Goal: Task Accomplishment & Management: Complete application form

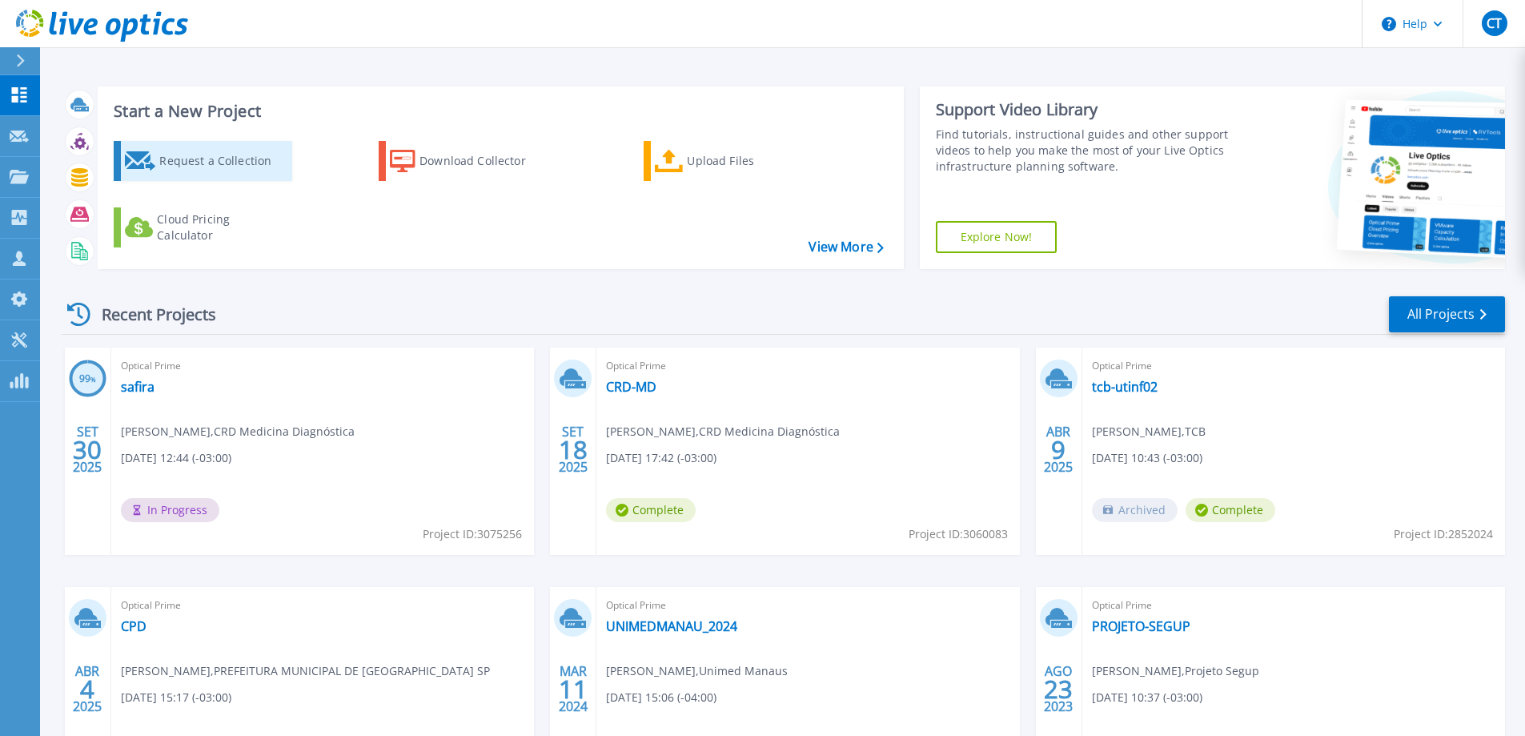
click at [231, 163] on div "Request a Collection" at bounding box center [223, 161] width 128 height 32
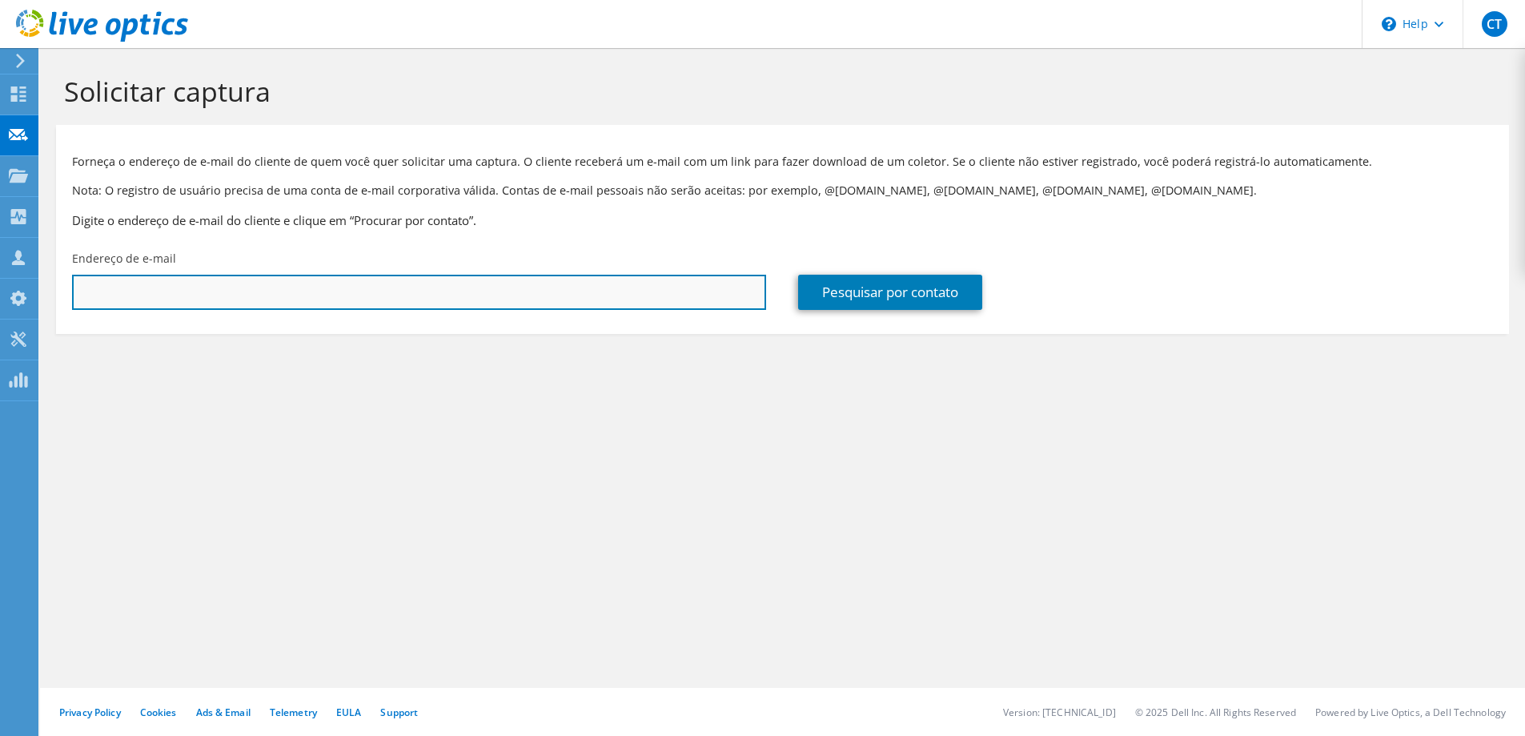
click at [219, 296] on input "text" at bounding box center [419, 292] width 694 height 35
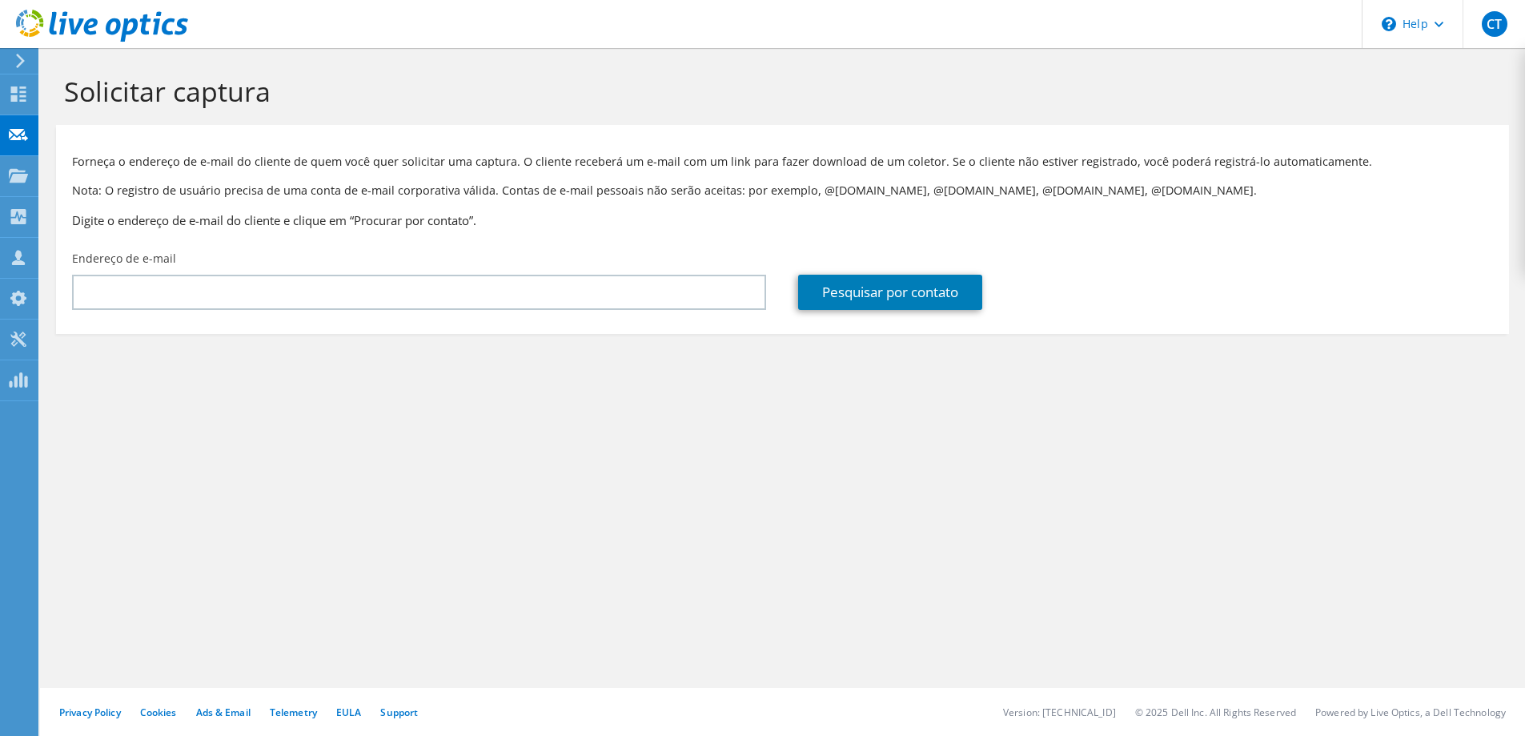
click at [1118, 237] on div "Forneça o endereço de e-mail do cliente de quem você quer solicitar uma captura…" at bounding box center [782, 188] width 1453 height 110
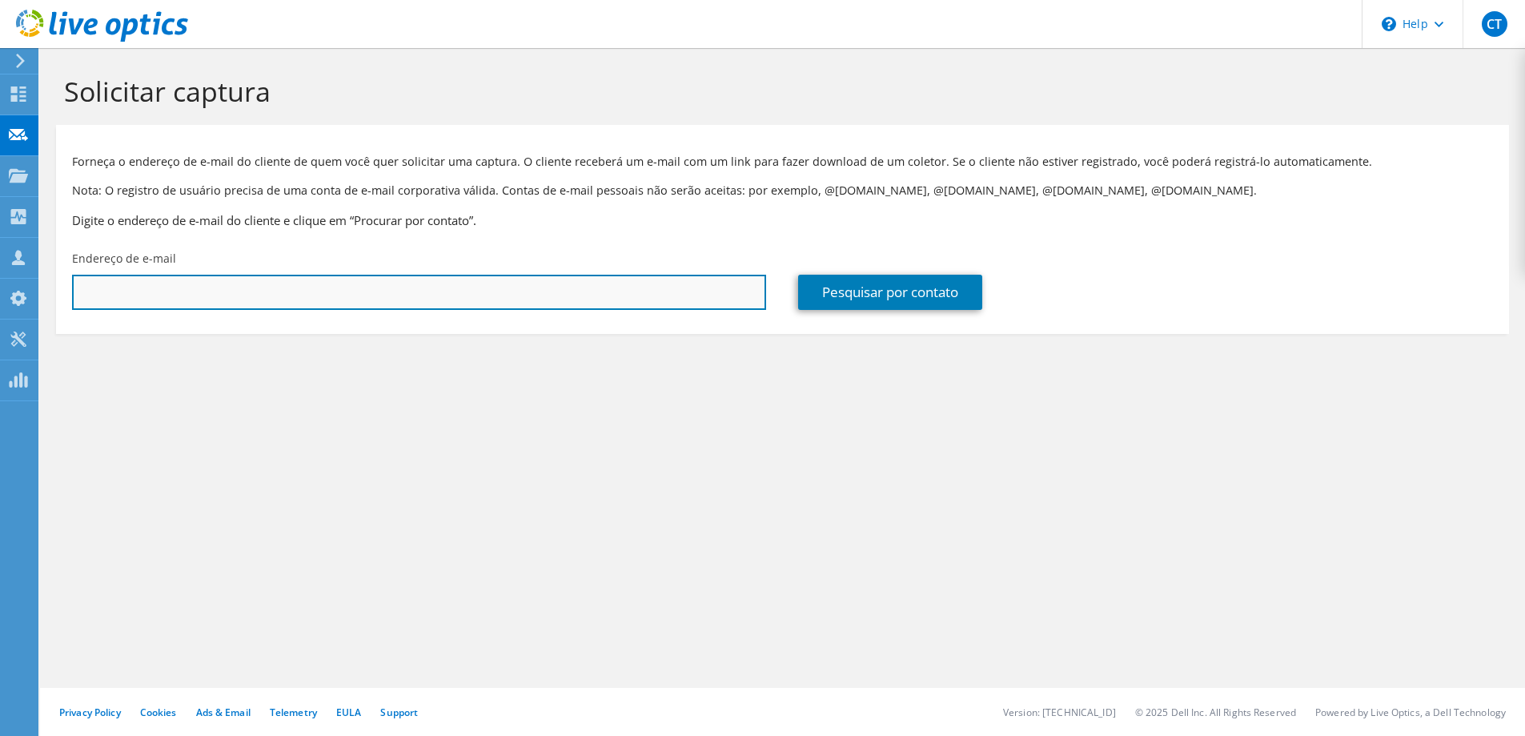
click at [632, 303] on input "text" at bounding box center [419, 292] width 694 height 35
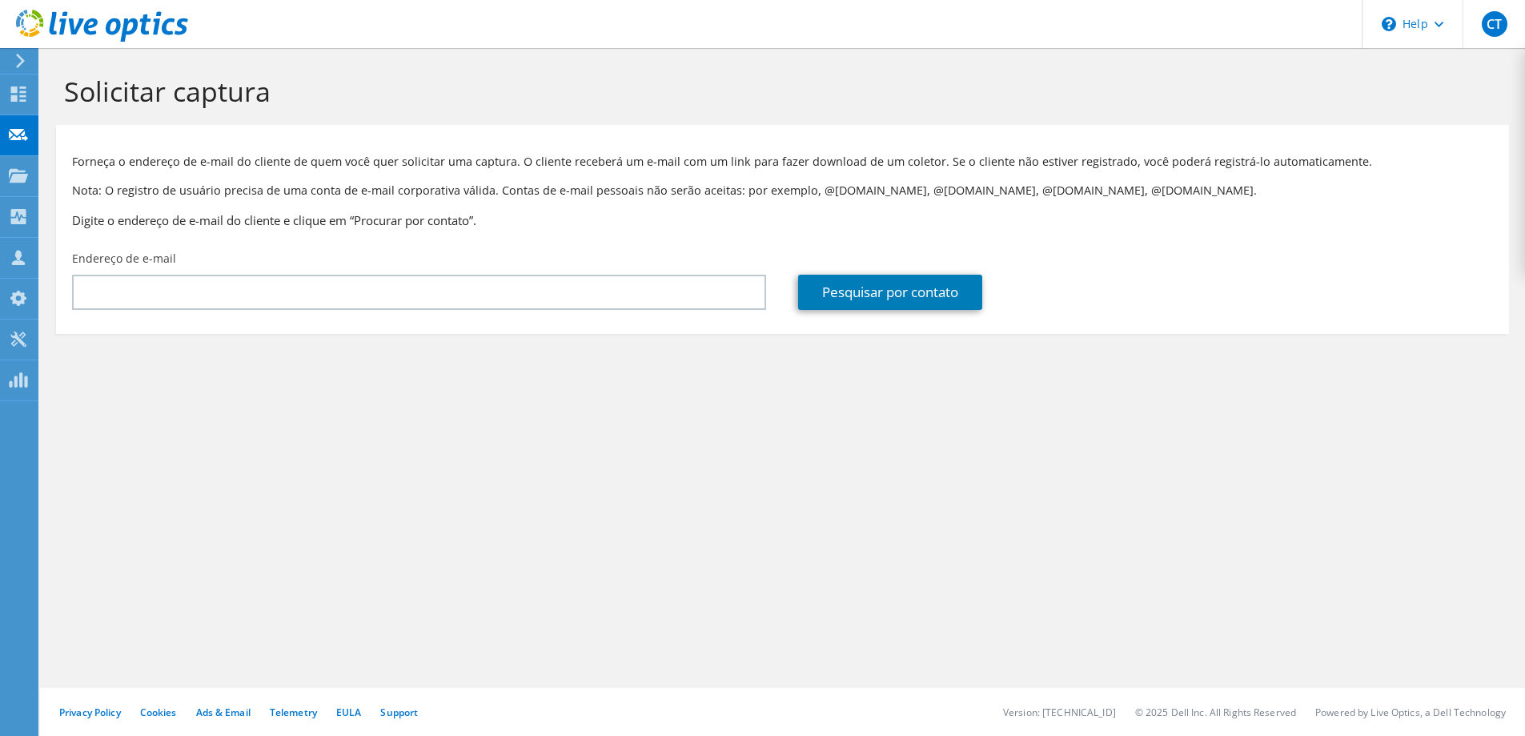
click at [1106, 231] on div "Forneça o endereço de e-mail do cliente de quem você quer solicitar uma captura…" at bounding box center [782, 188] width 1453 height 110
drag, startPoint x: 939, startPoint y: 458, endPoint x: 889, endPoint y: 445, distance: 52.0
click at [939, 458] on div "Solicitar captura Forneça o endereço de e-mail do cliente de quem você quer sol…" at bounding box center [782, 392] width 1485 height 688
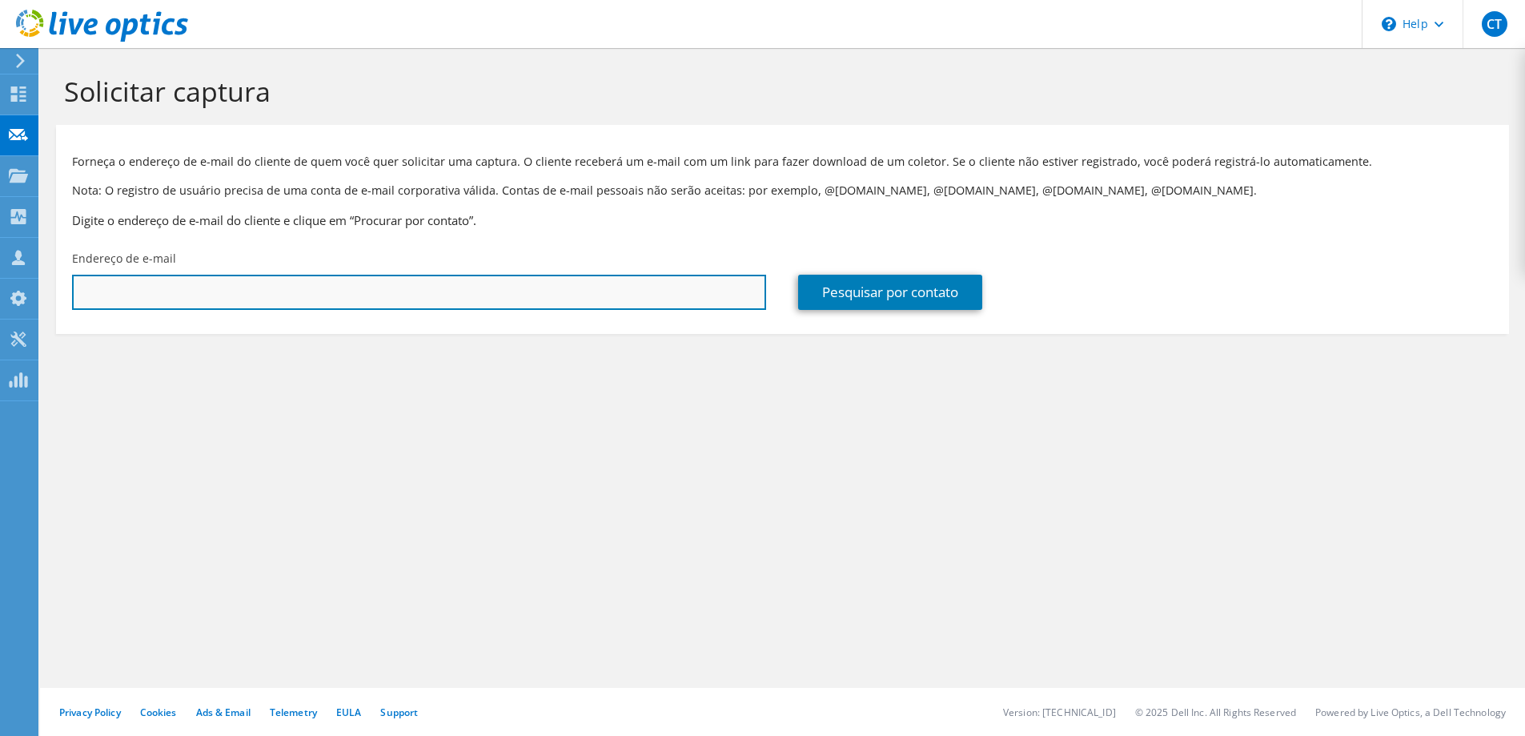
click at [303, 299] on input "text" at bounding box center [419, 292] width 694 height 35
paste input "chaves.silva@brtgo.com.br"
type input "chaves.silva@brtgo.com.br"
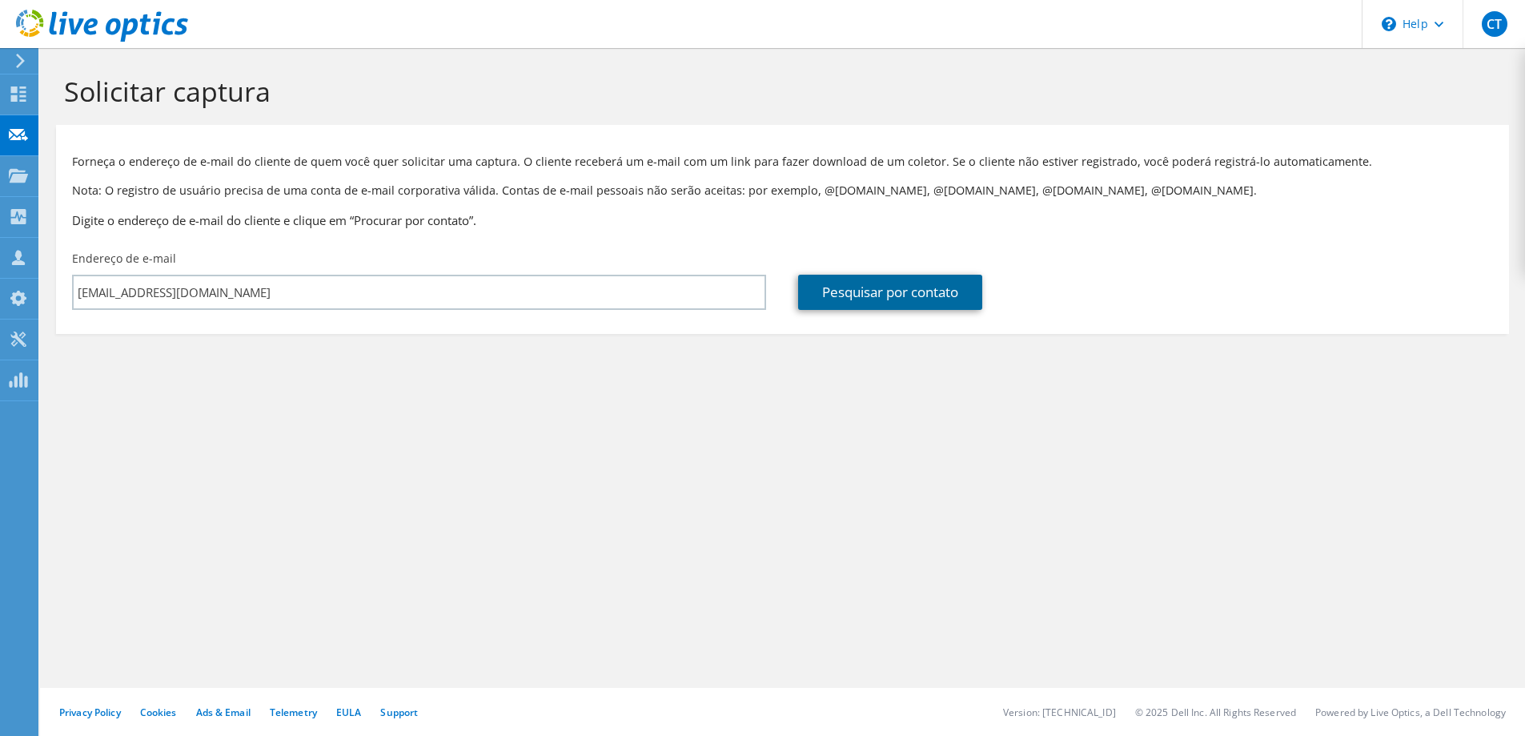
click at [877, 299] on link "Pesquisar por contato" at bounding box center [890, 292] width 184 height 35
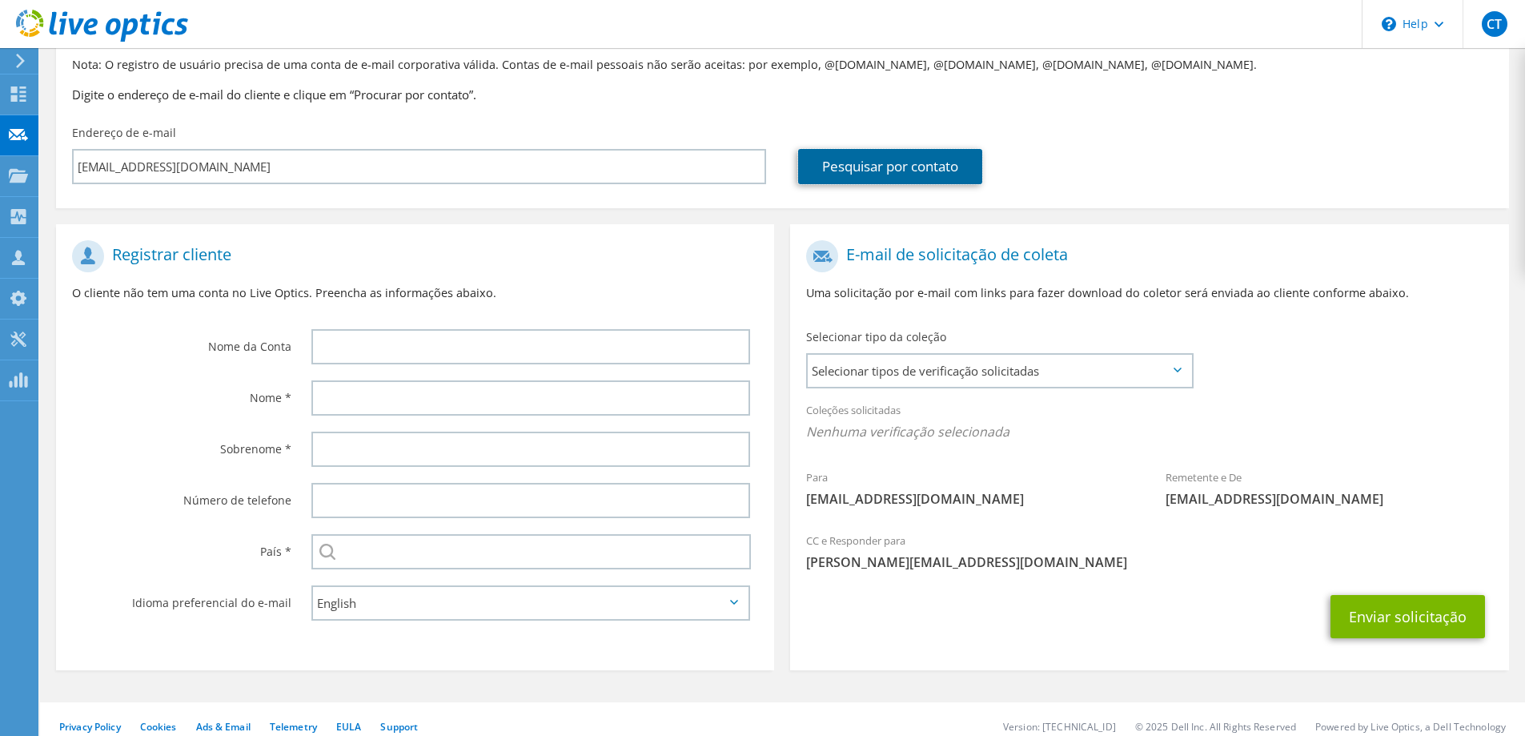
scroll to position [140, 0]
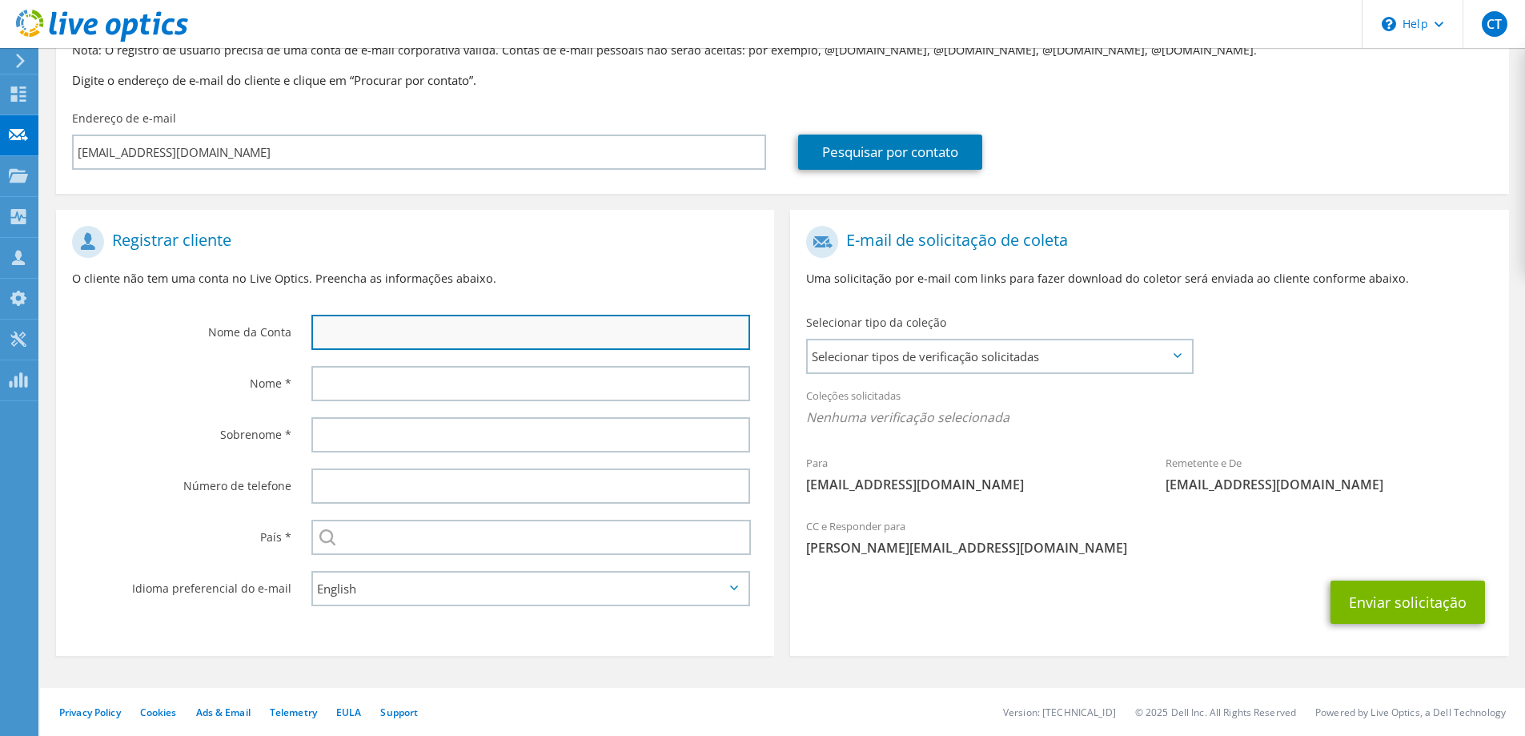
click at [366, 334] on input "text" at bounding box center [530, 332] width 439 height 35
type input "BRT GO"
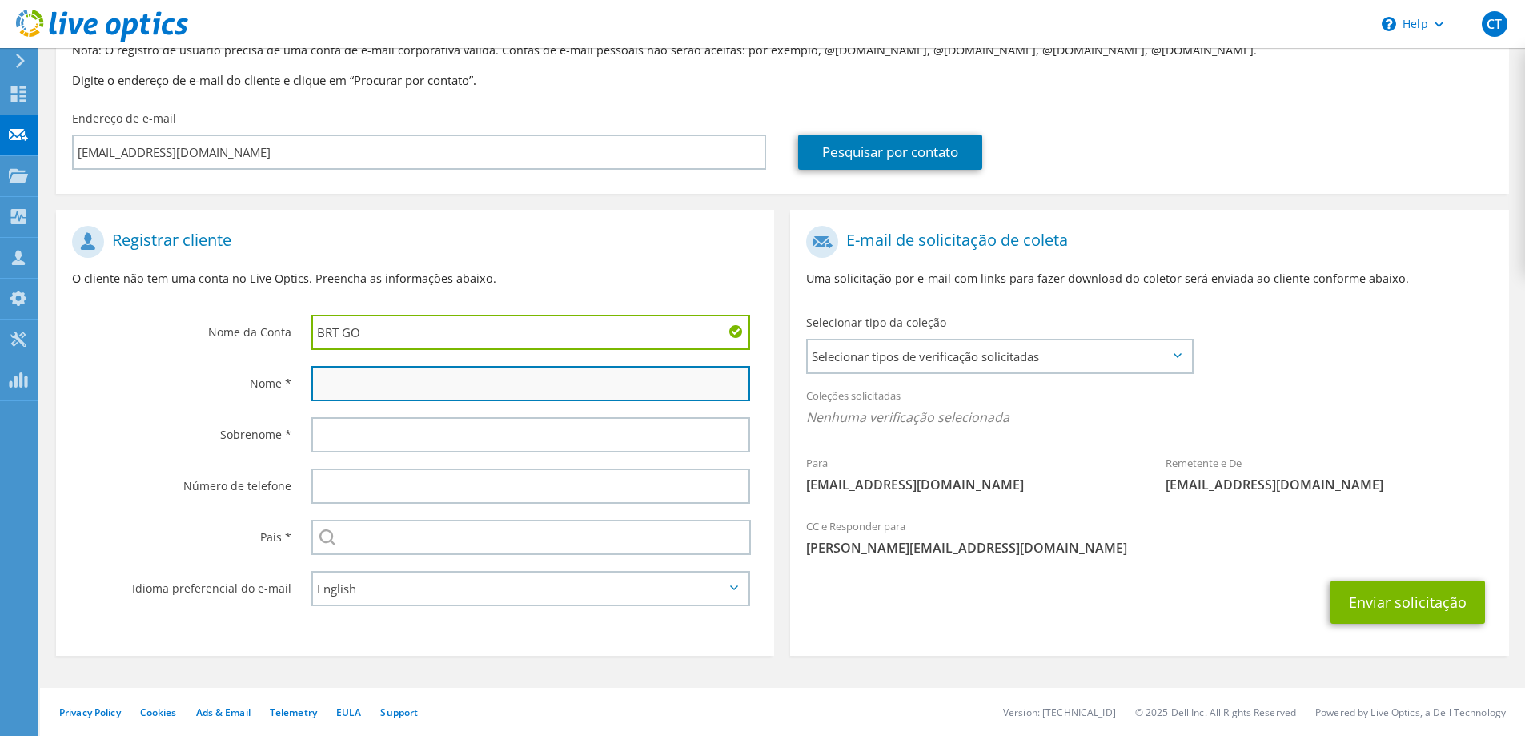
click at [355, 379] on input "text" at bounding box center [530, 383] width 439 height 35
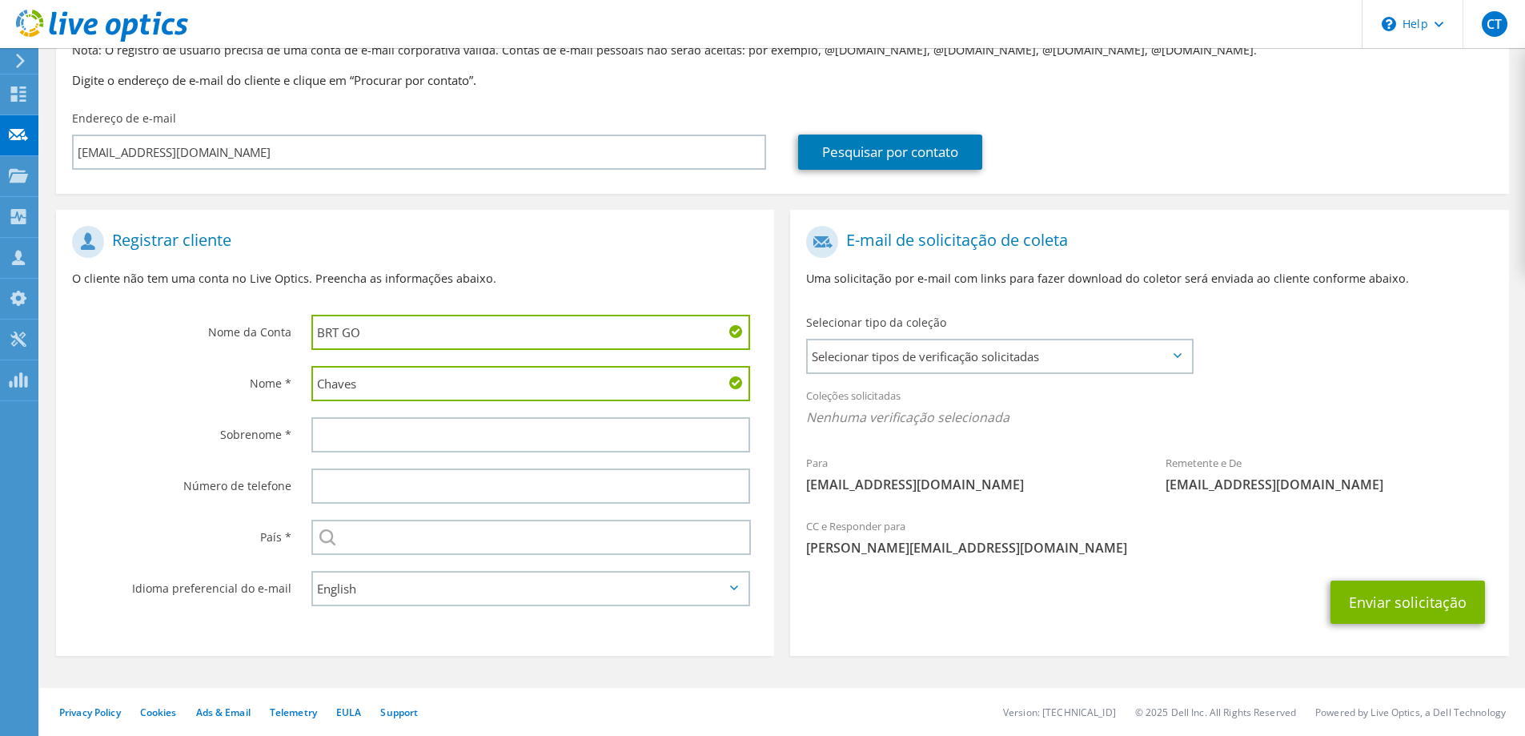
type input "Chaves"
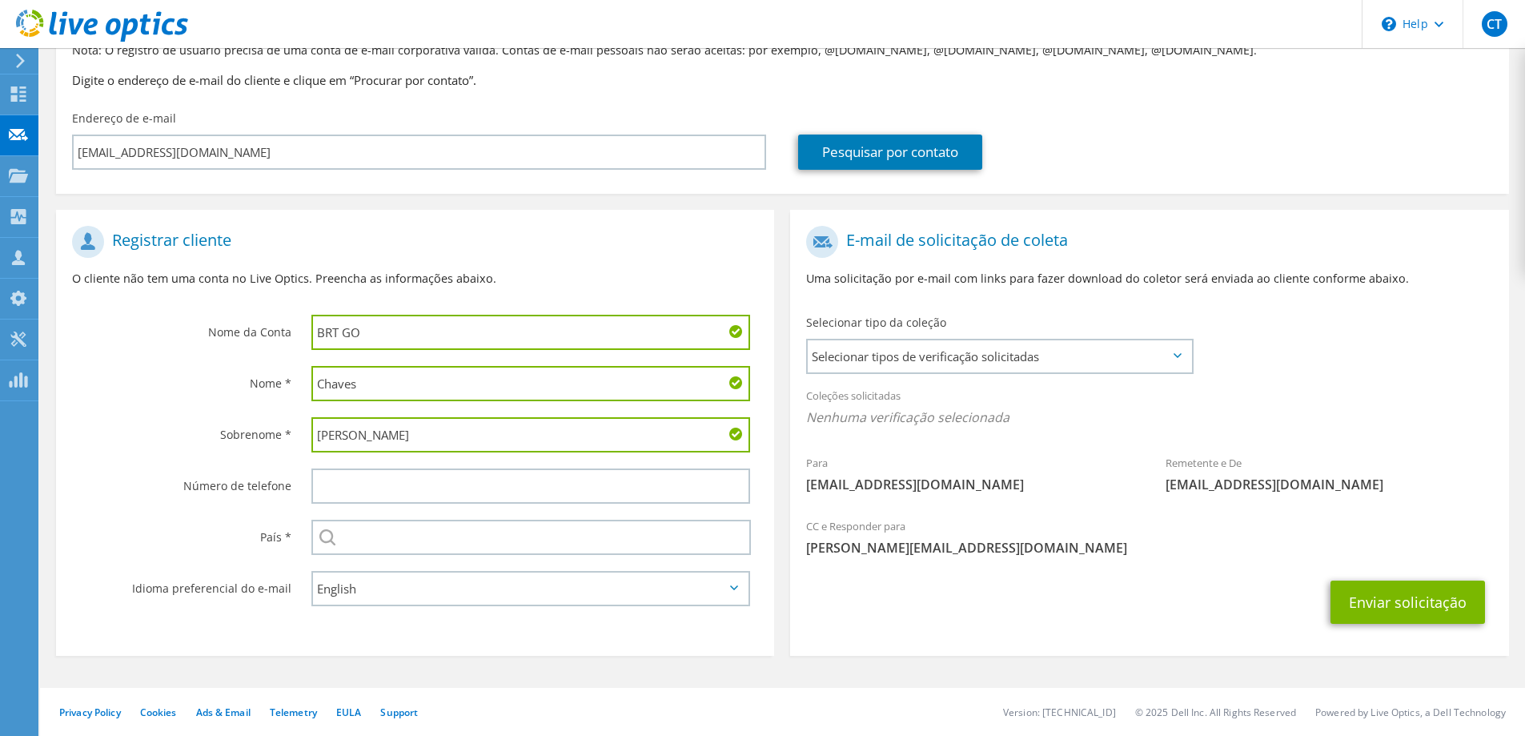
type input "Silva"
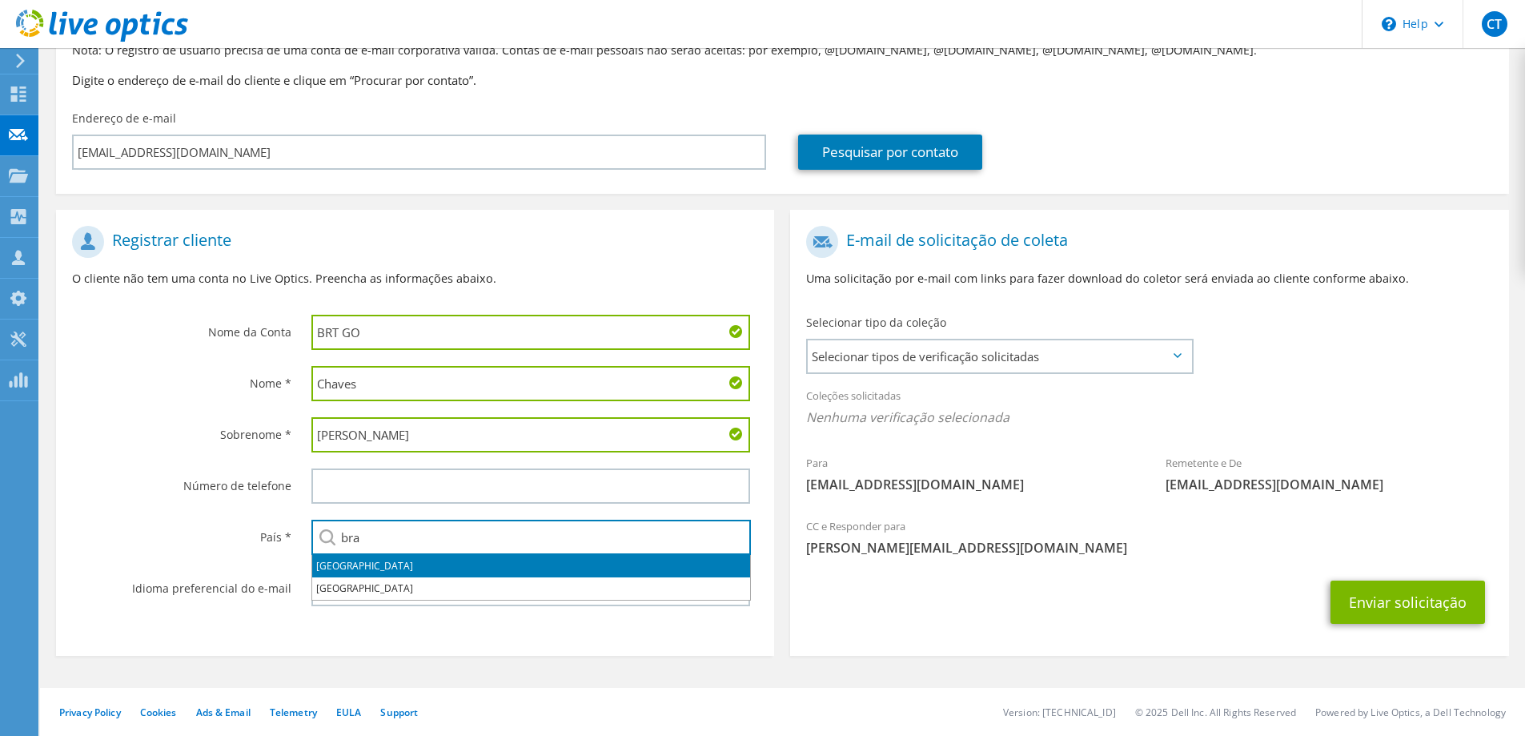
click at [319, 564] on li "Brasil" at bounding box center [531, 566] width 438 height 22
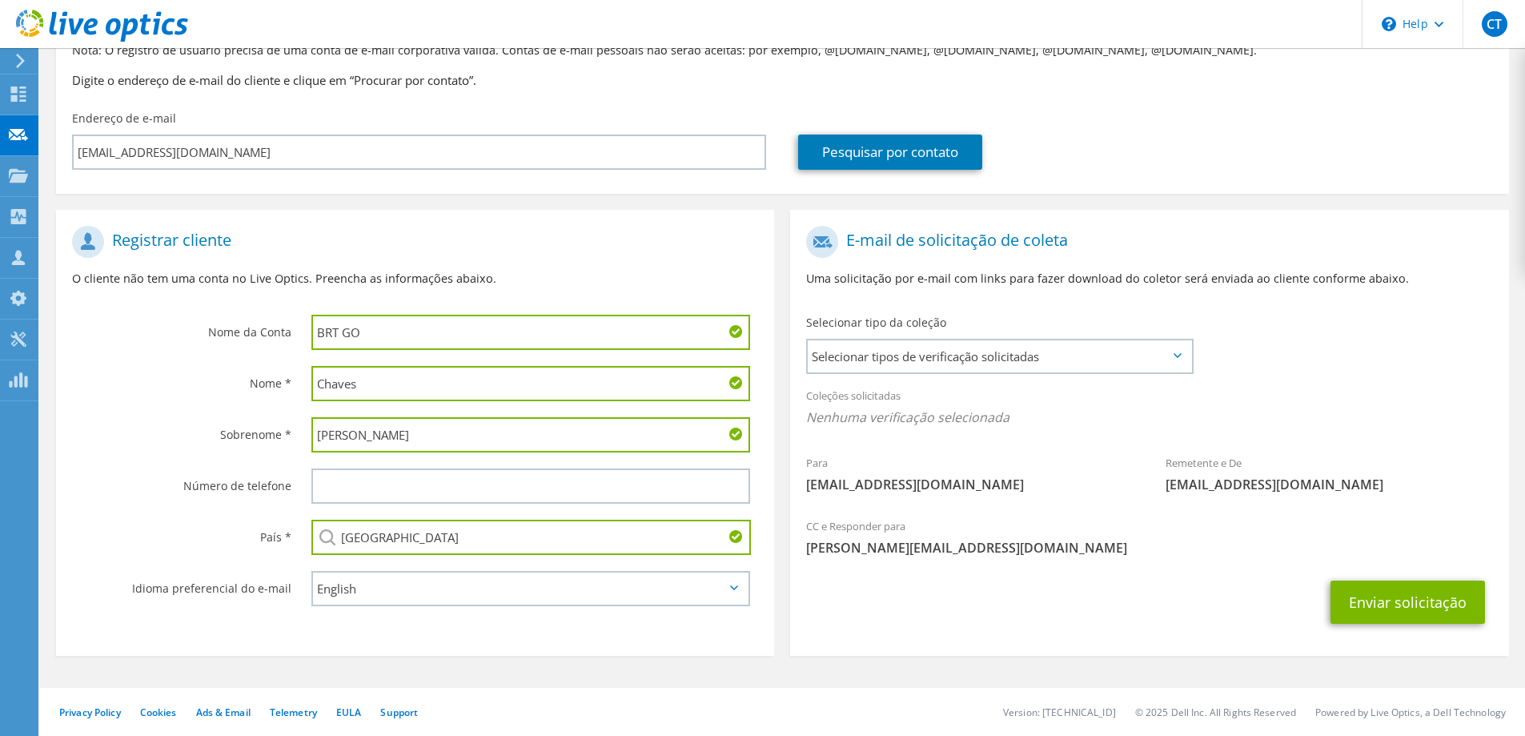
type input "Brasil"
click at [337, 588] on select "English Deutsch Español Français Italiano Polski Português Русский 한국어 中文 日本語" at bounding box center [530, 588] width 439 height 35
select select "pt-BR"
click at [311, 571] on select "English Deutsch Español Français Italiano Polski Português Русский 한국어 中文 日本語" at bounding box center [530, 588] width 439 height 35
click at [1378, 599] on button "Enviar solicitação" at bounding box center [1408, 601] width 155 height 43
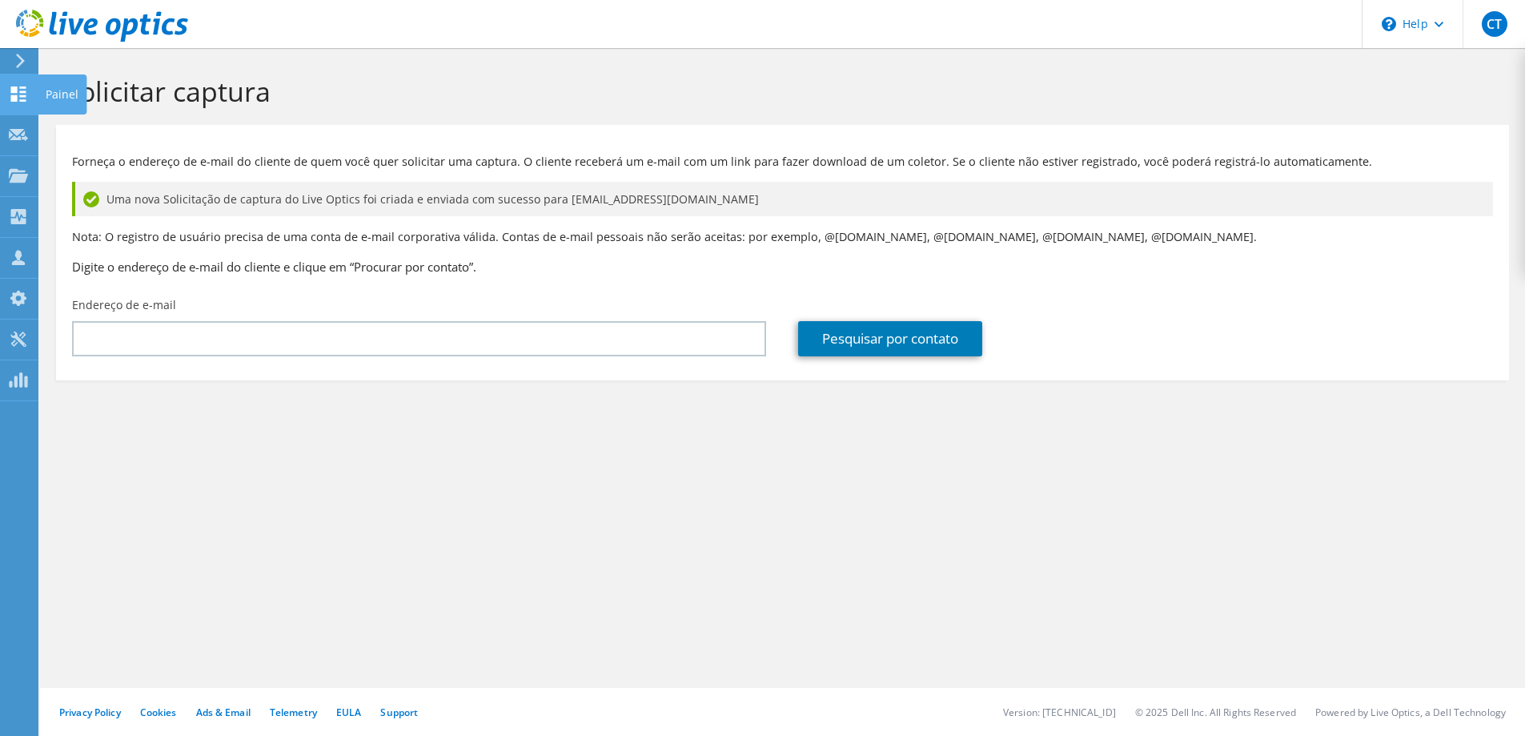
click at [13, 94] on icon at bounding box center [18, 93] width 19 height 15
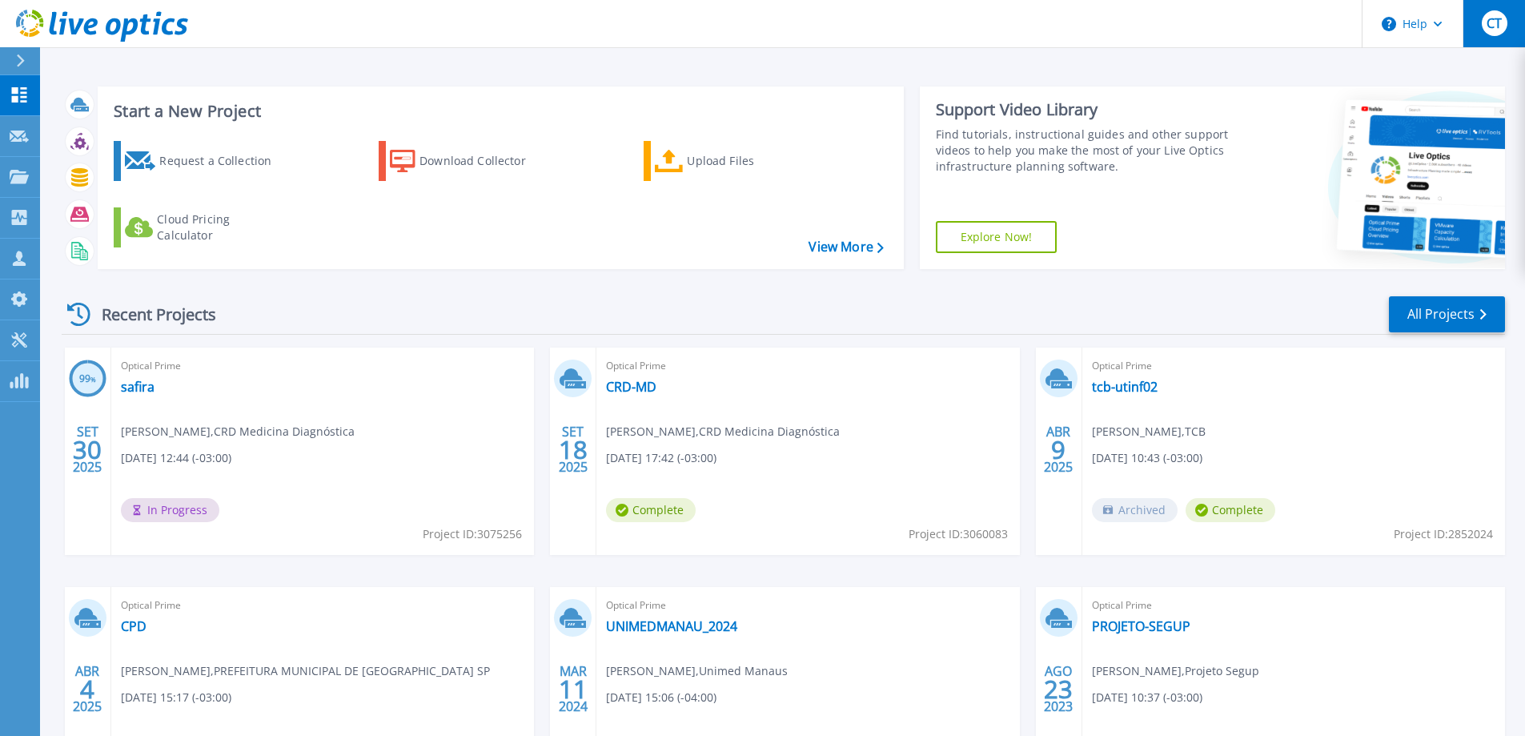
click at [1484, 26] on div "CT" at bounding box center [1495, 23] width 26 height 26
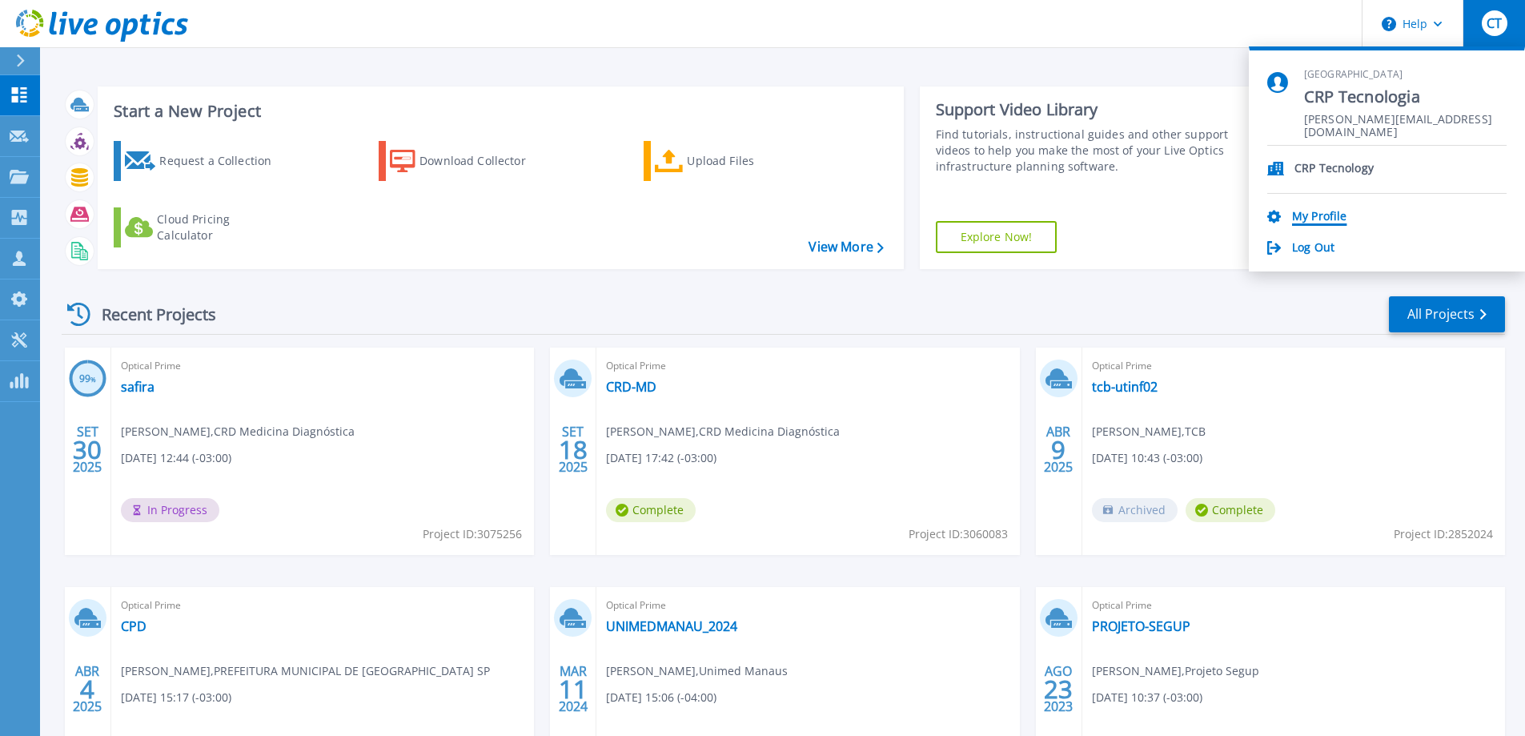
click at [1321, 217] on link "My Profile" at bounding box center [1319, 217] width 54 height 15
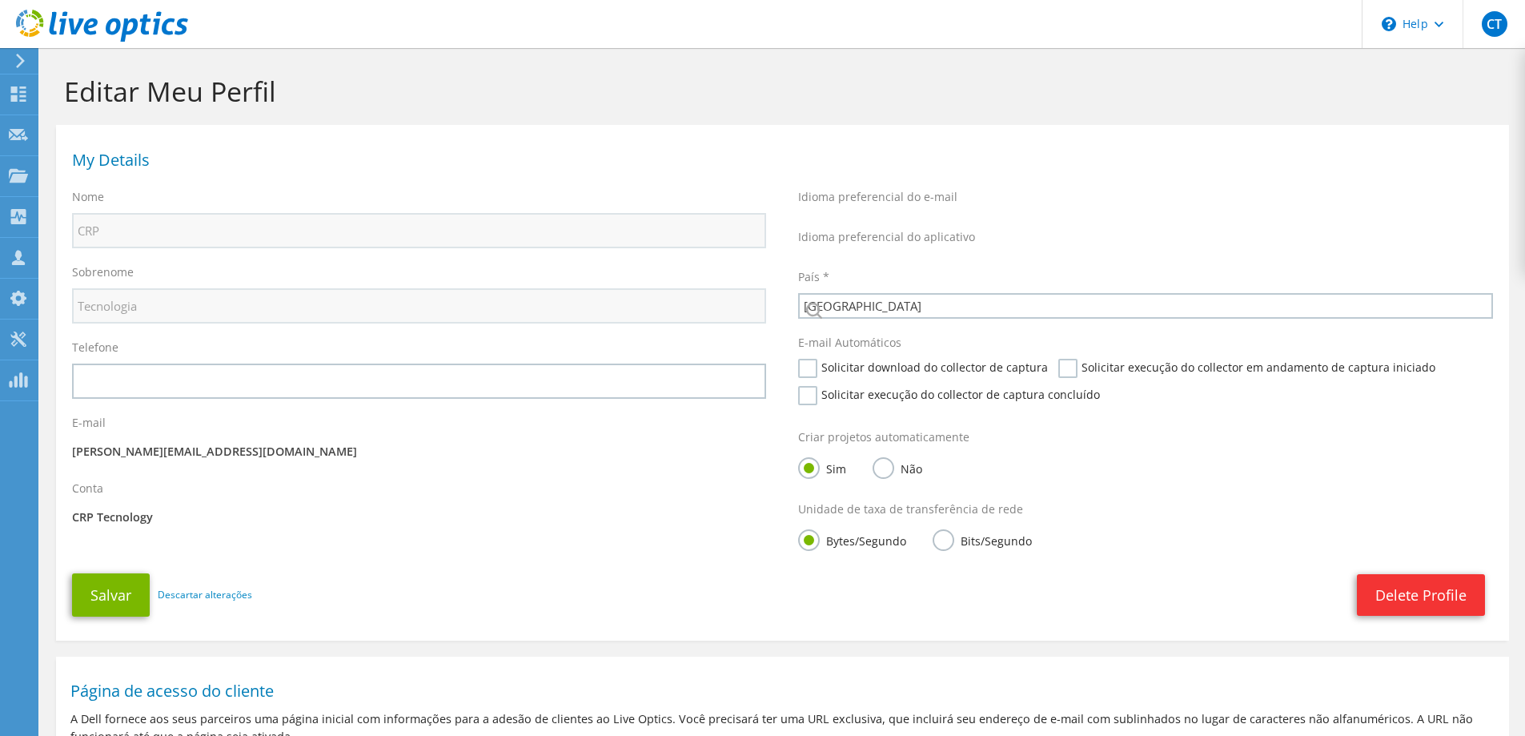
select select "30"
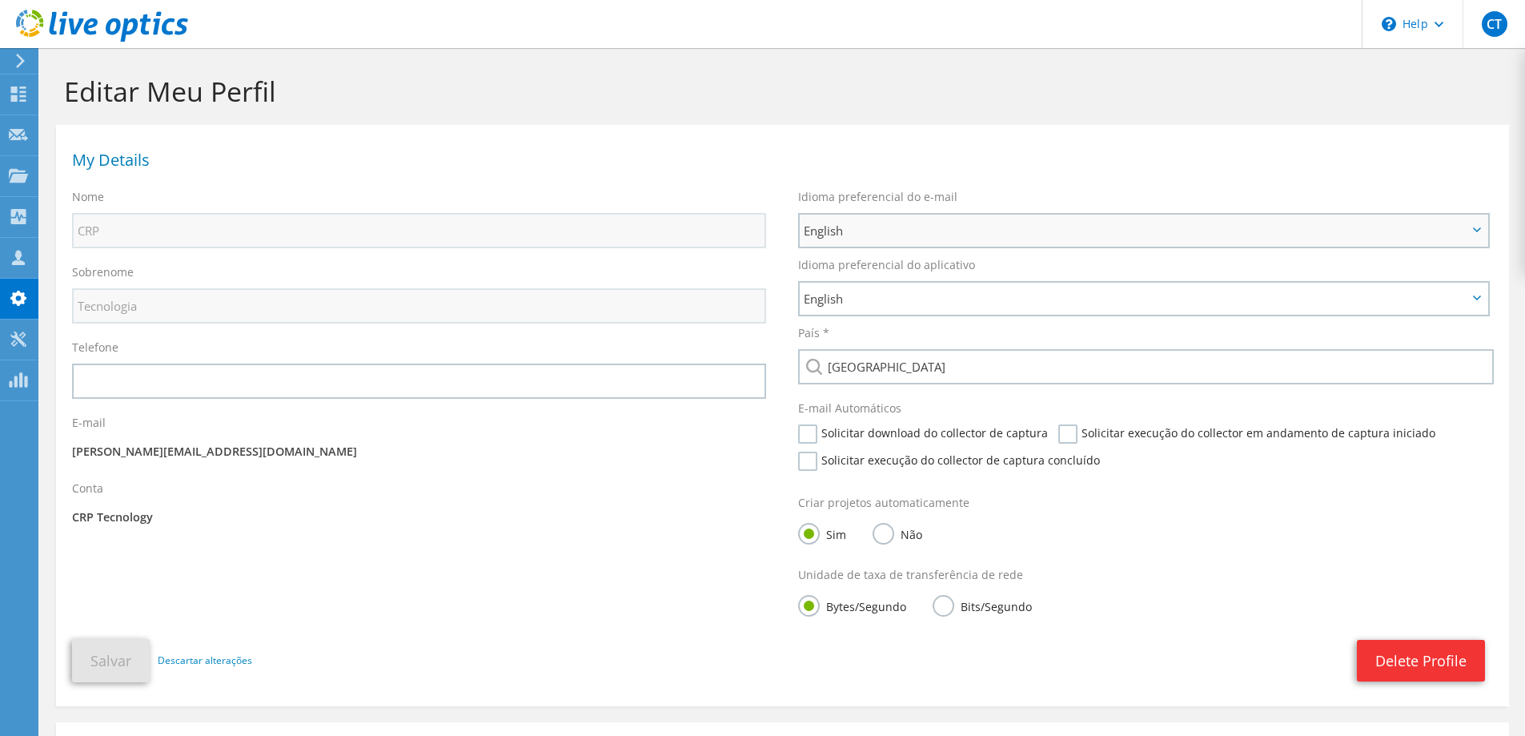
click at [851, 230] on span "English" at bounding box center [1136, 230] width 664 height 19
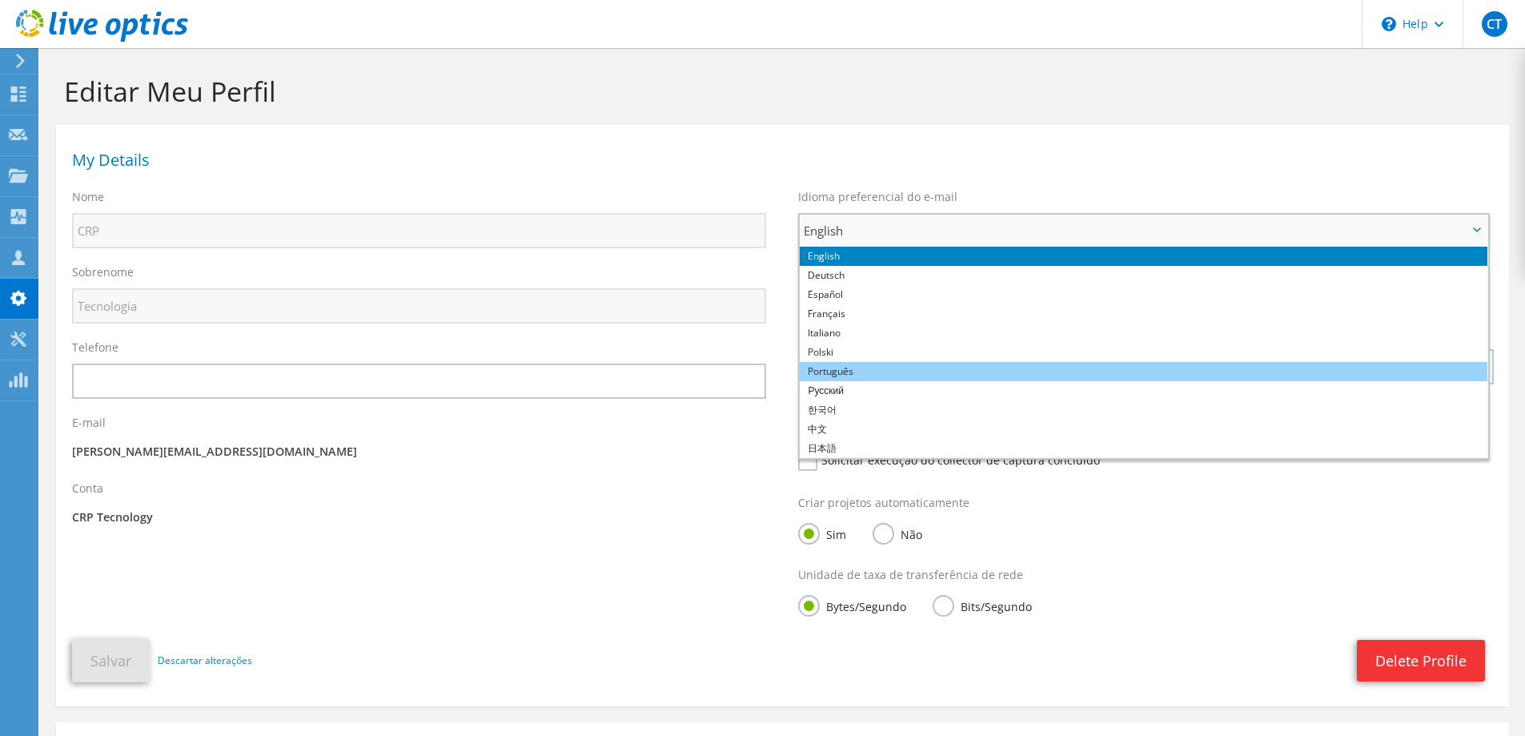
click at [849, 363] on li "Português" at bounding box center [1144, 371] width 688 height 19
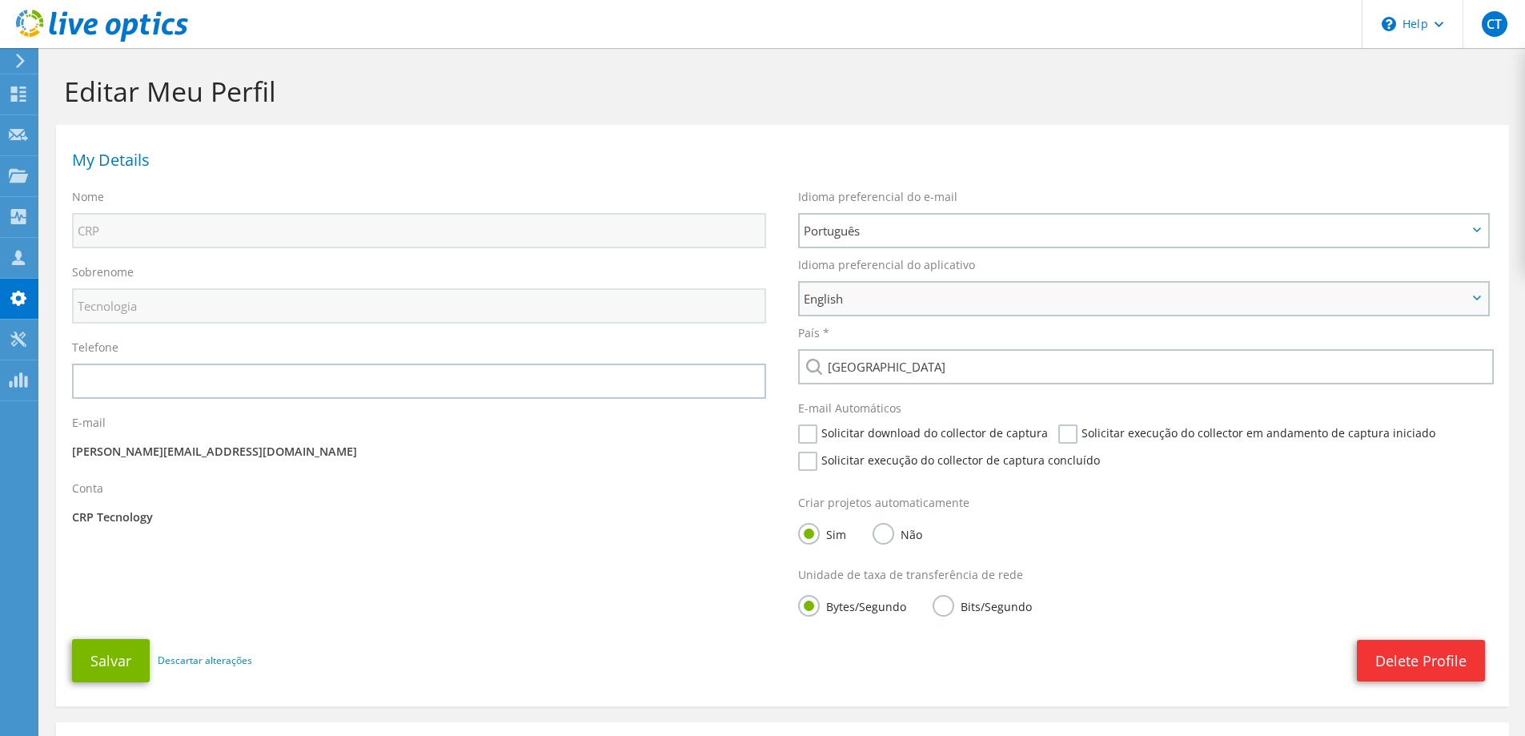
click at [854, 291] on span "English" at bounding box center [1136, 298] width 664 height 19
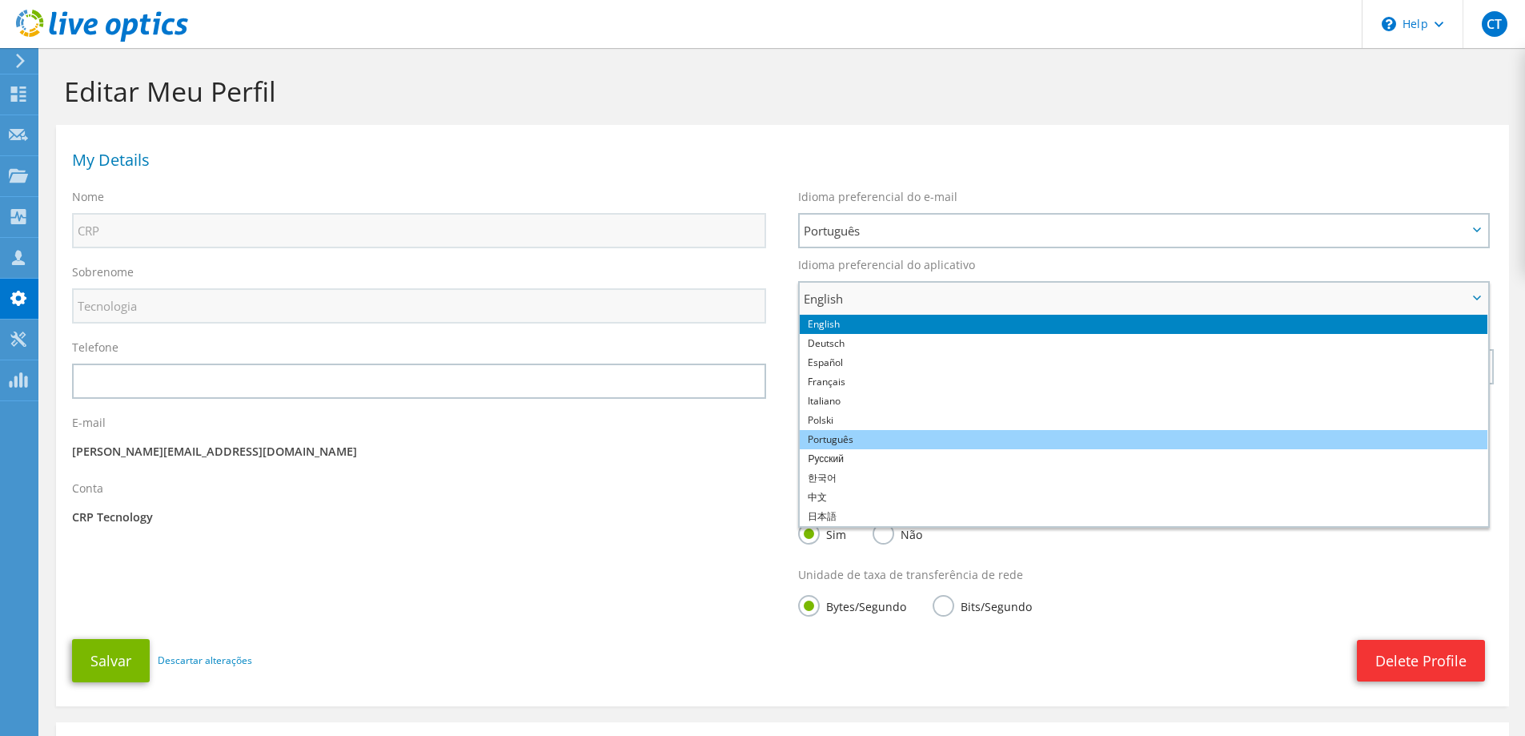
click at [845, 439] on li "Português" at bounding box center [1144, 439] width 688 height 19
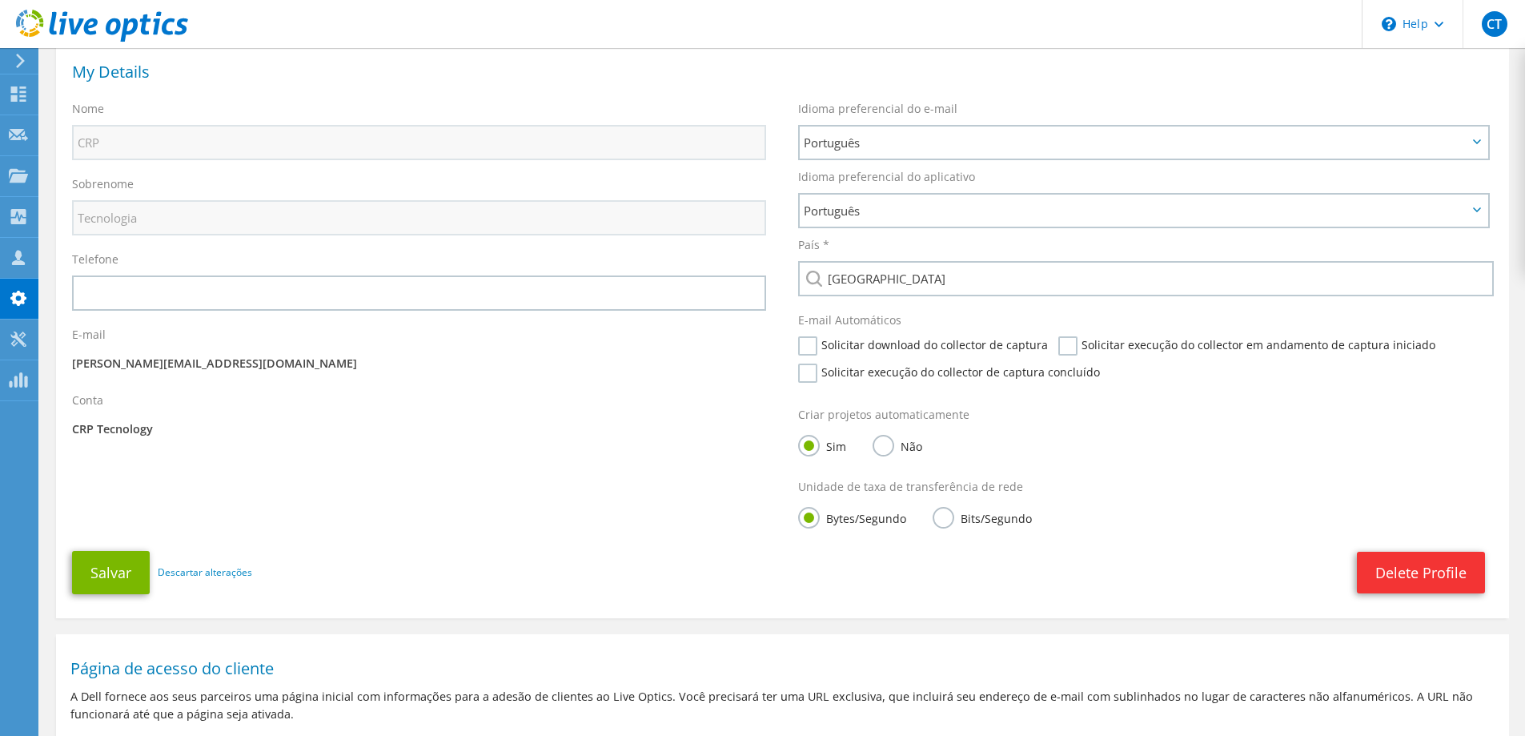
scroll to position [160, 0]
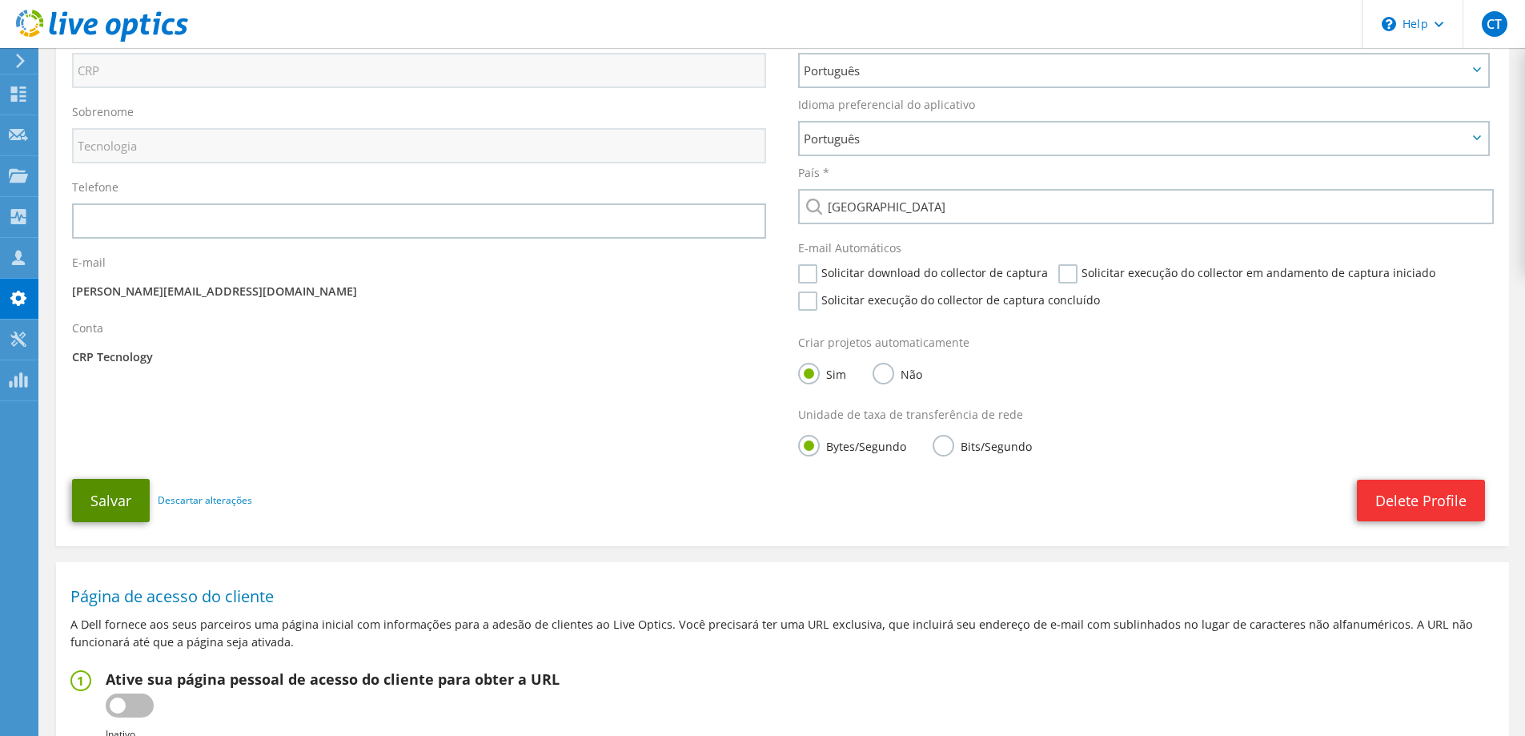
click at [104, 496] on button "Salvar" at bounding box center [111, 500] width 78 height 43
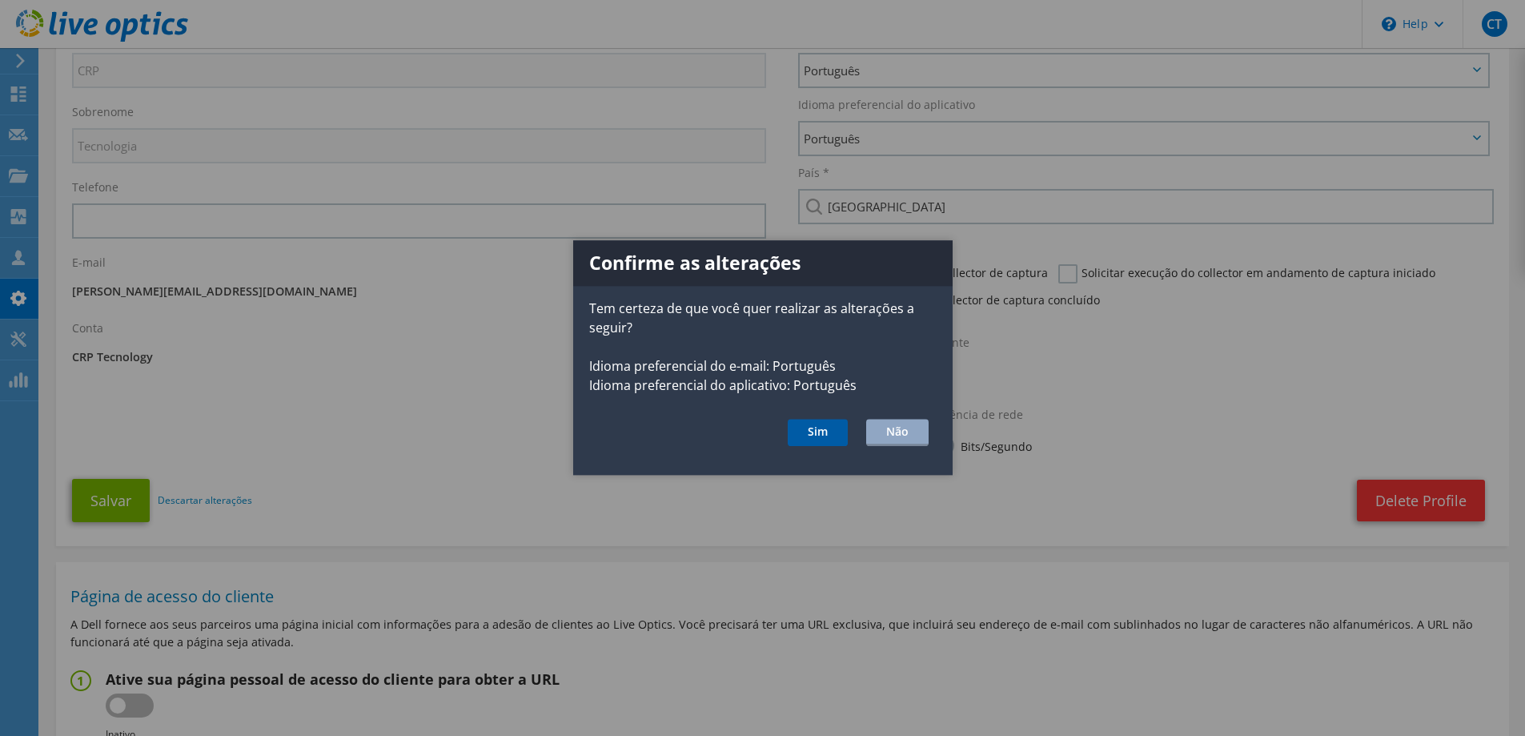
click at [818, 434] on button "Sim" at bounding box center [818, 432] width 60 height 27
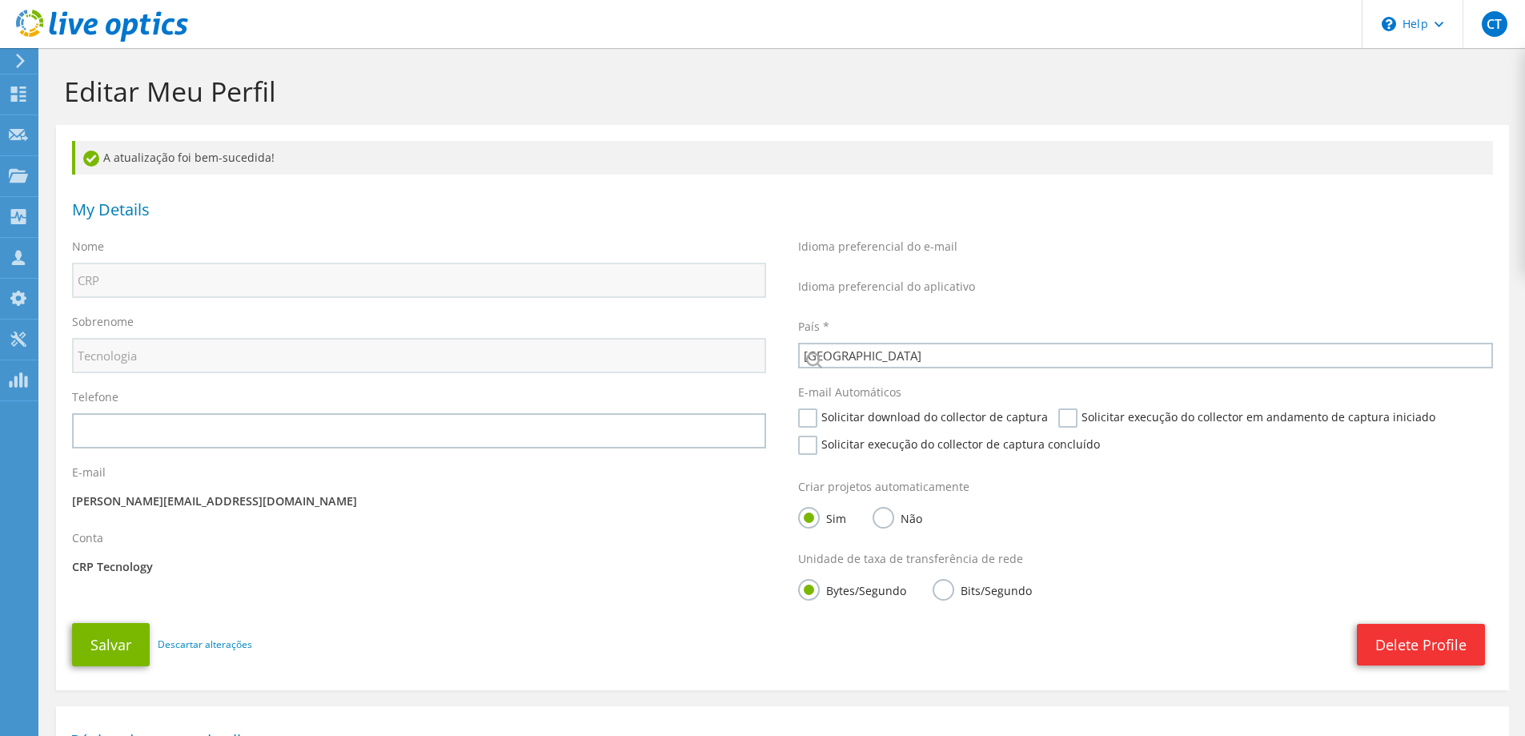
select select "30"
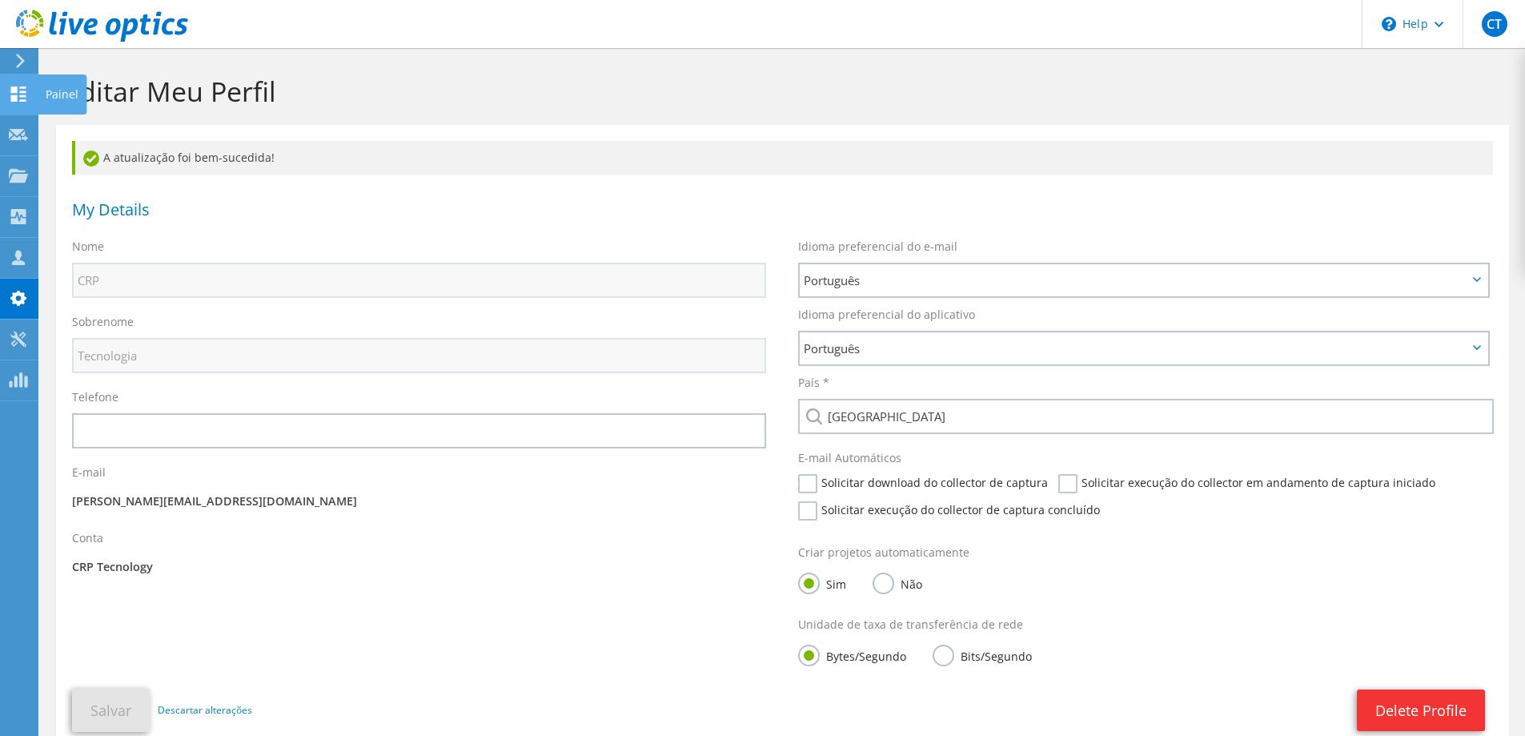
click at [25, 102] on div at bounding box center [18, 96] width 19 height 18
